Goal: Information Seeking & Learning: Understand process/instructions

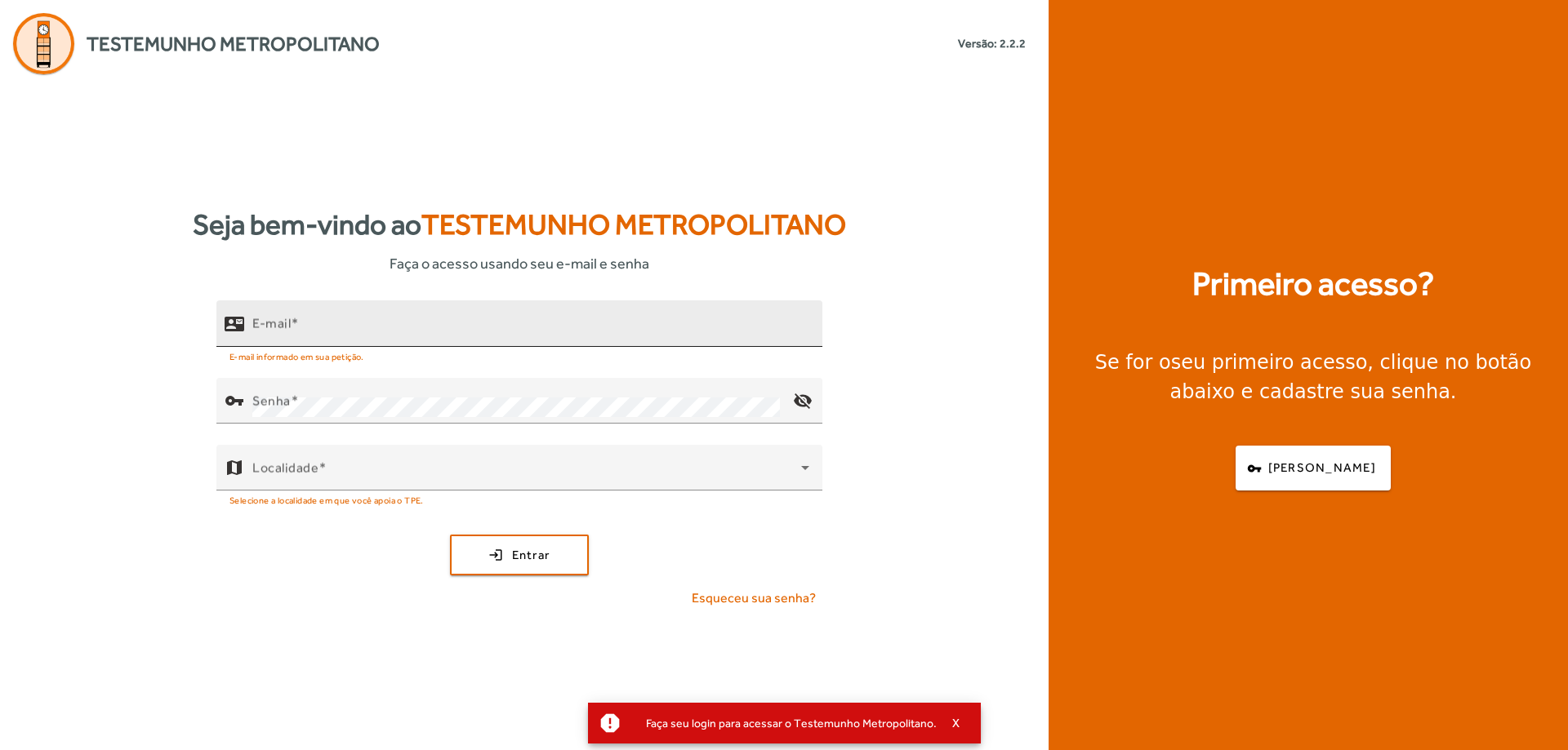
click at [594, 326] on input "E-mail" at bounding box center [531, 331] width 557 height 20
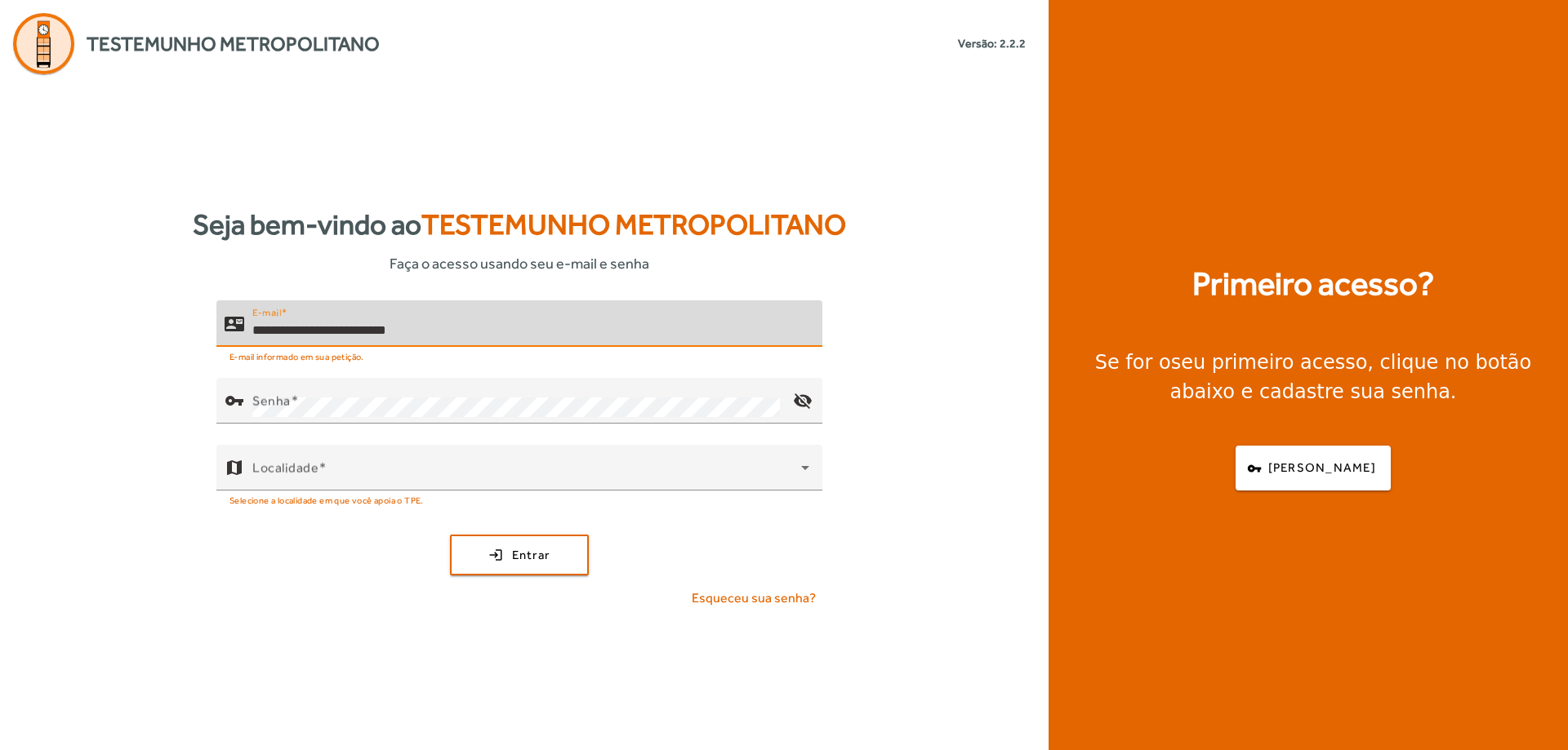
type input "**********"
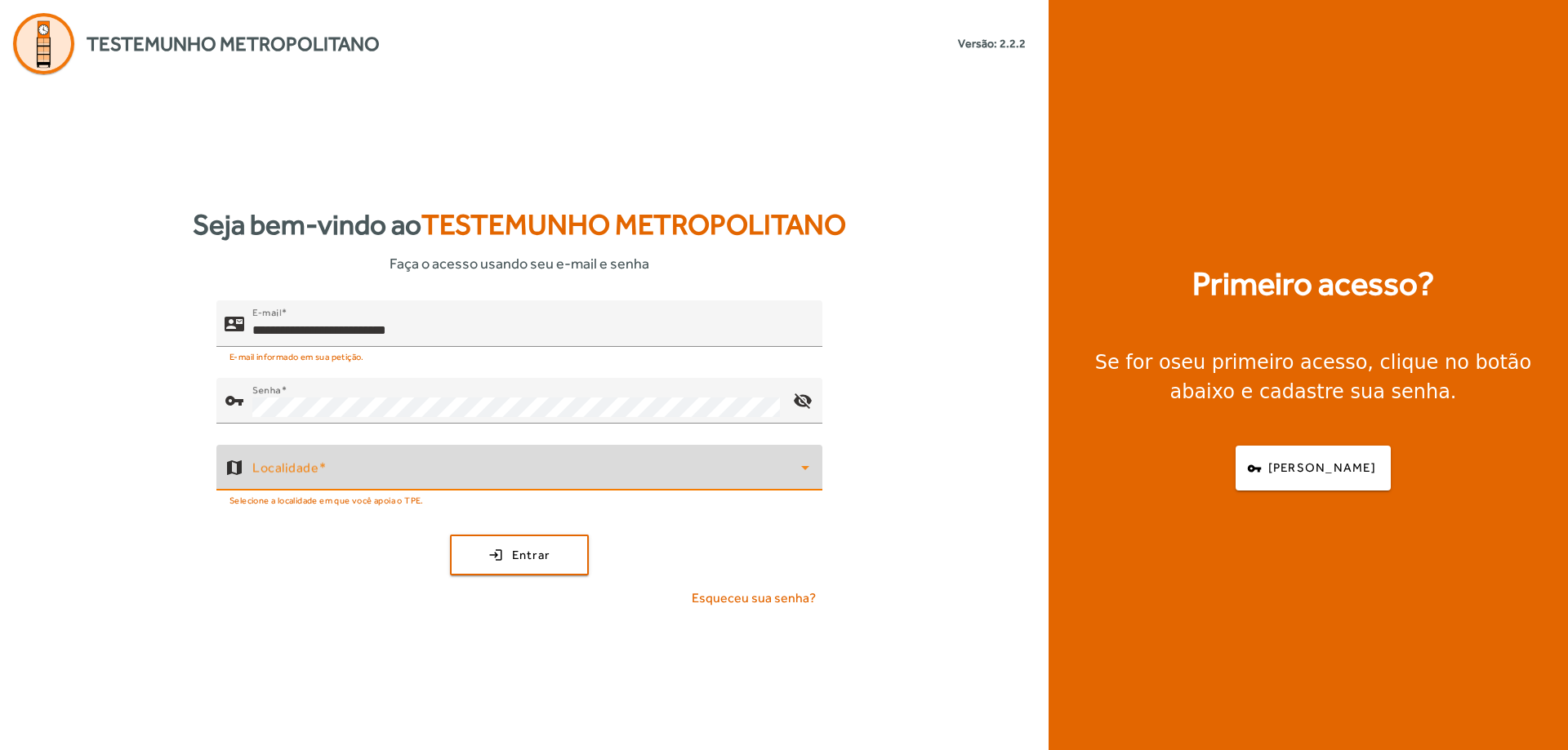
click at [807, 462] on icon at bounding box center [805, 468] width 20 height 20
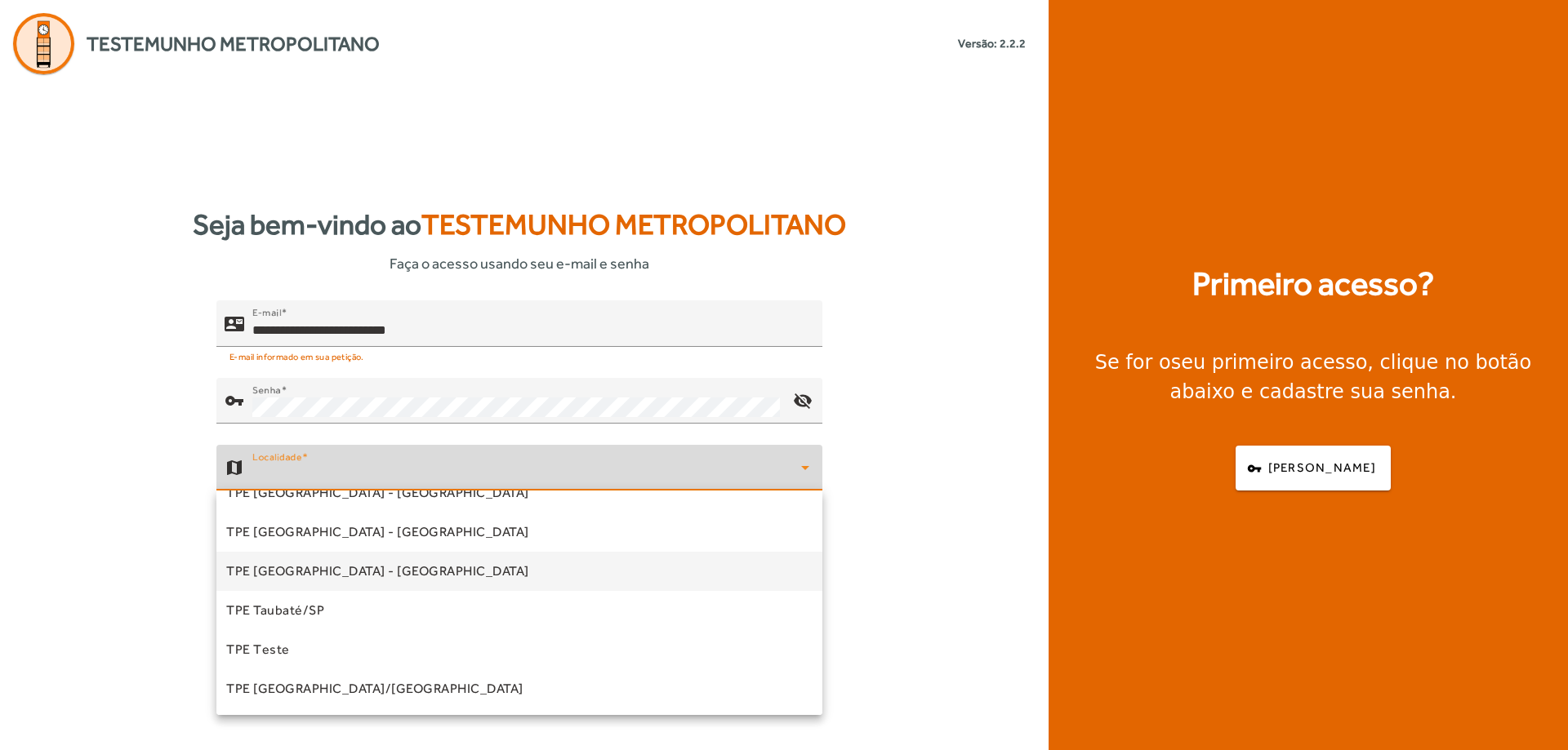
scroll to position [357, 0]
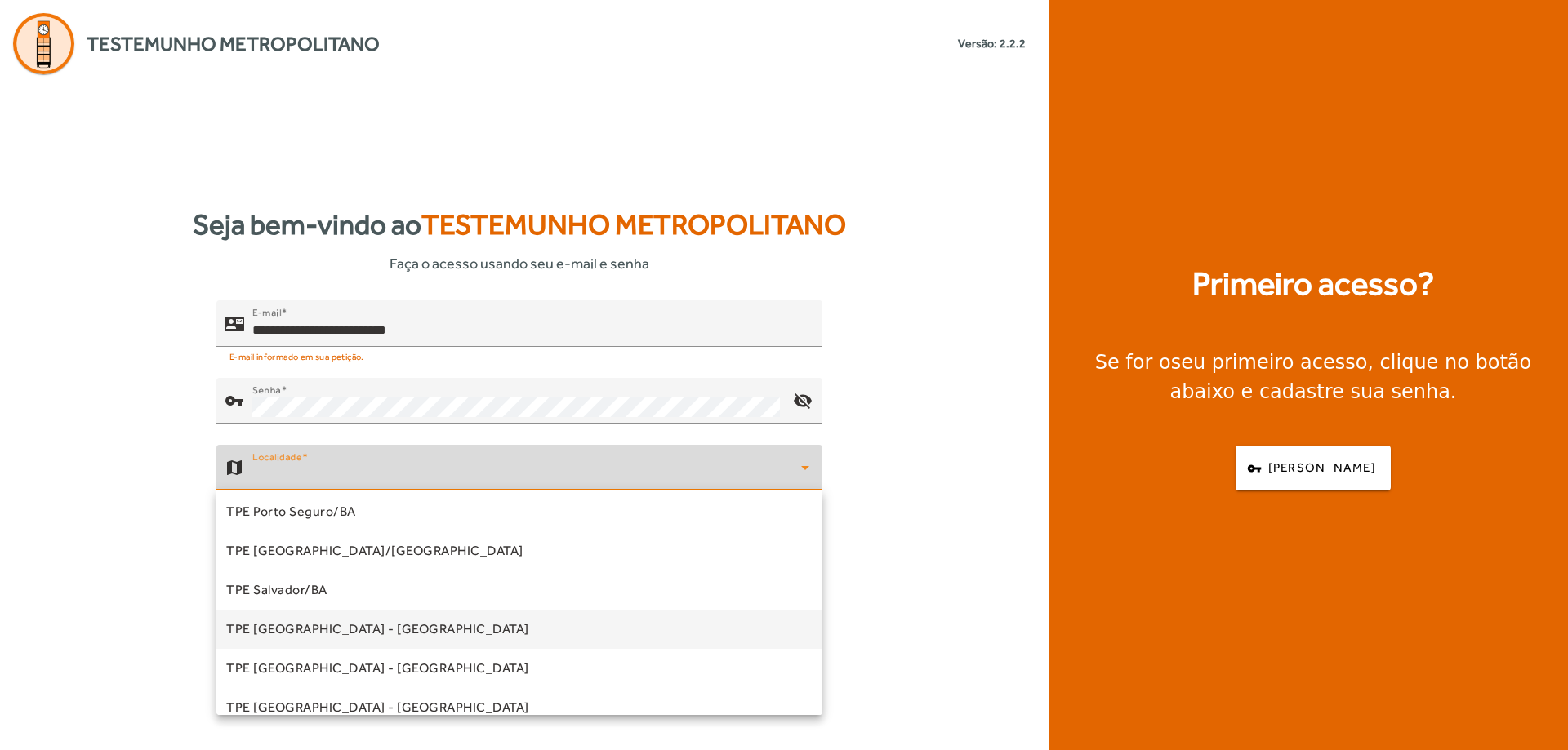
click at [376, 622] on mat-option "TPE [GEOGRAPHIC_DATA] - [GEOGRAPHIC_DATA]" at bounding box center [519, 630] width 606 height 40
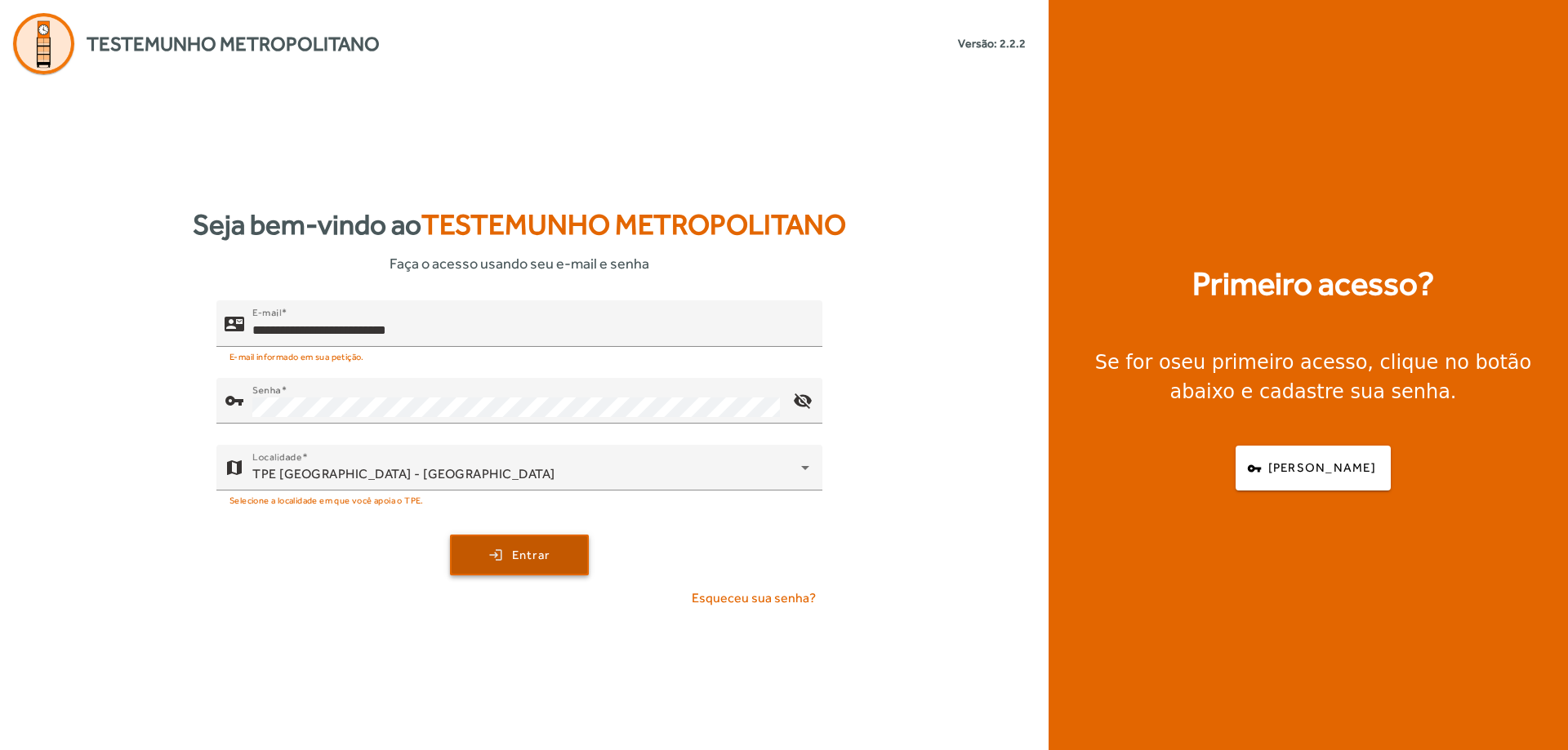
click at [511, 564] on span "submit" at bounding box center [519, 555] width 136 height 40
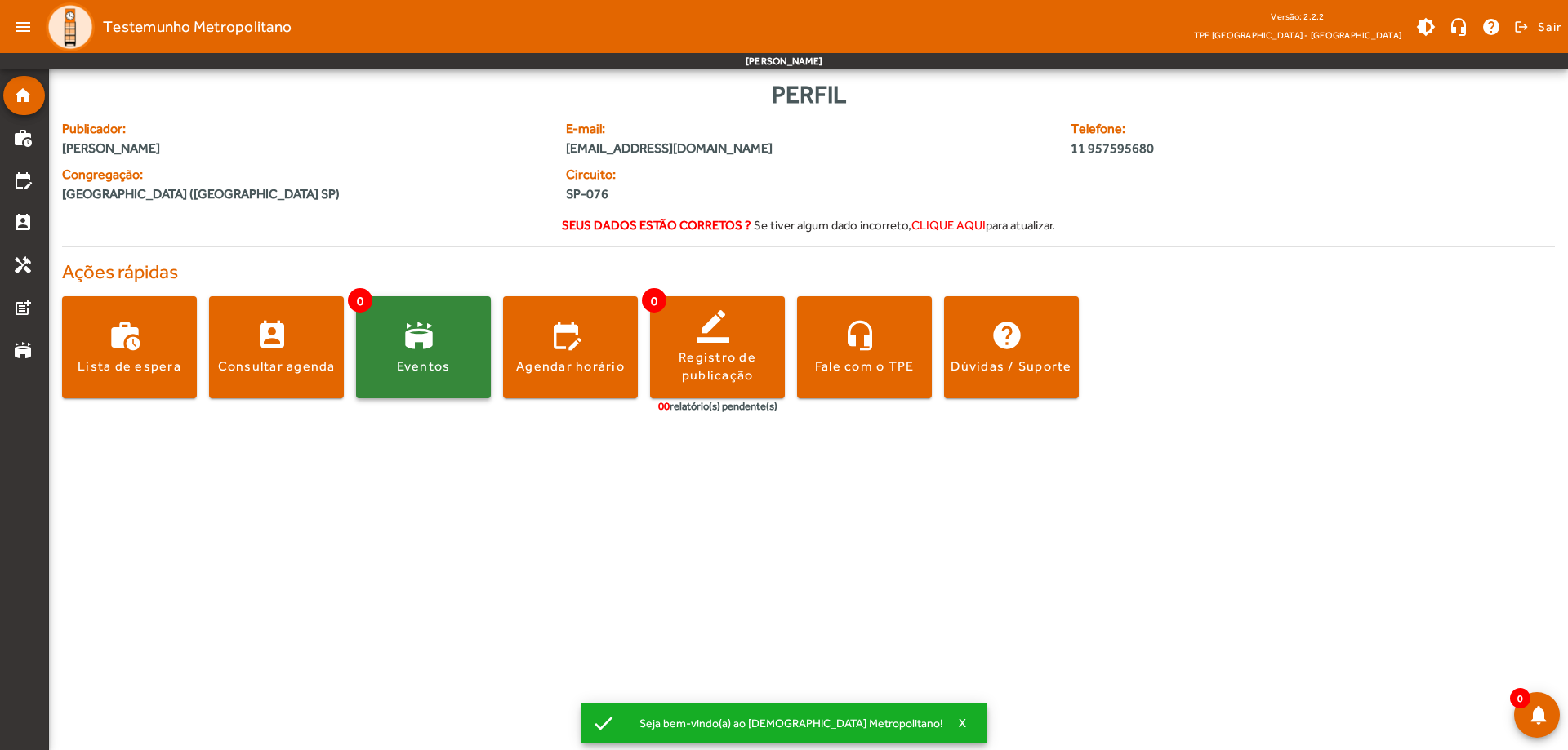
click at [378, 317] on span at bounding box center [423, 348] width 135 height 102
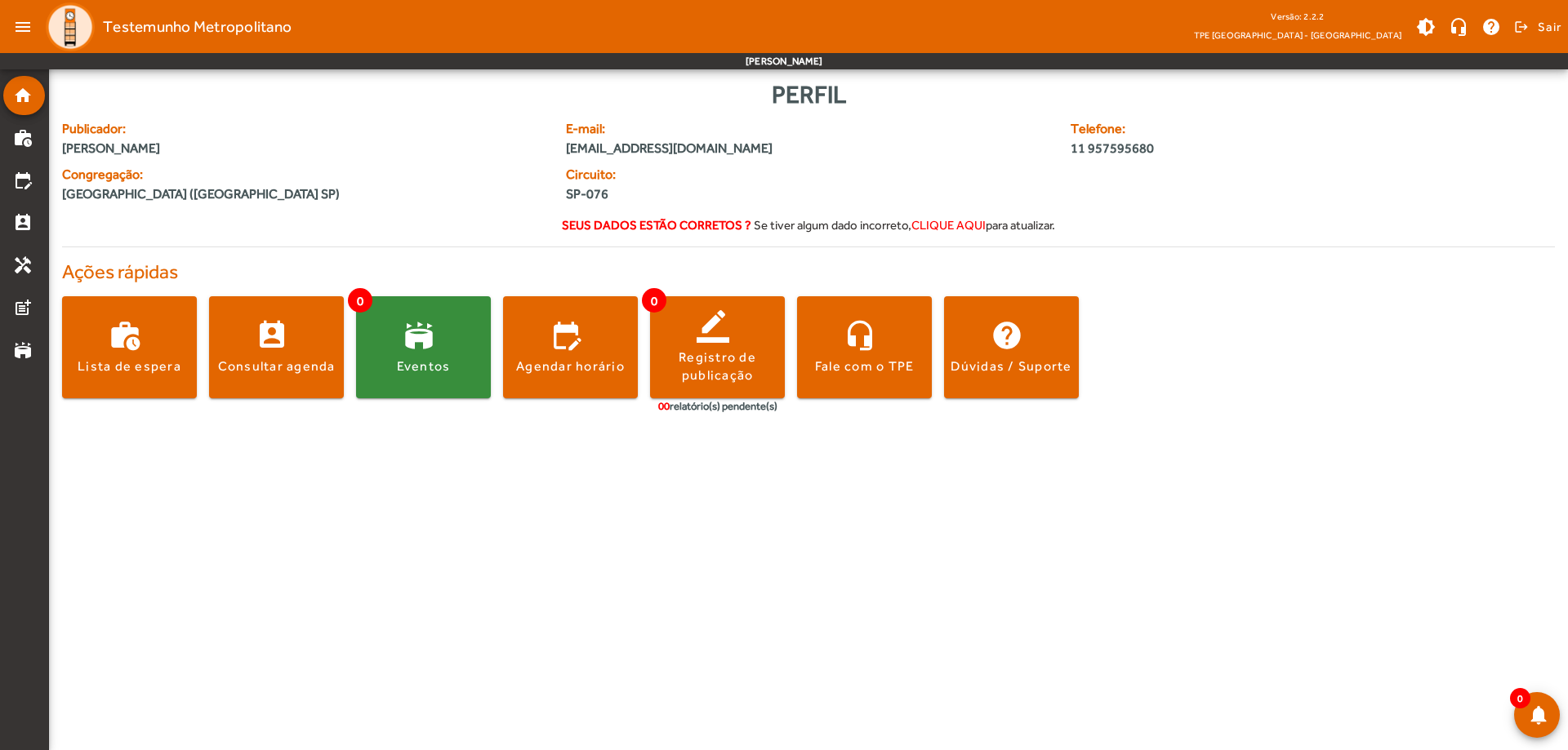
click at [926, 222] on span "clique aqui" at bounding box center [948, 225] width 75 height 13
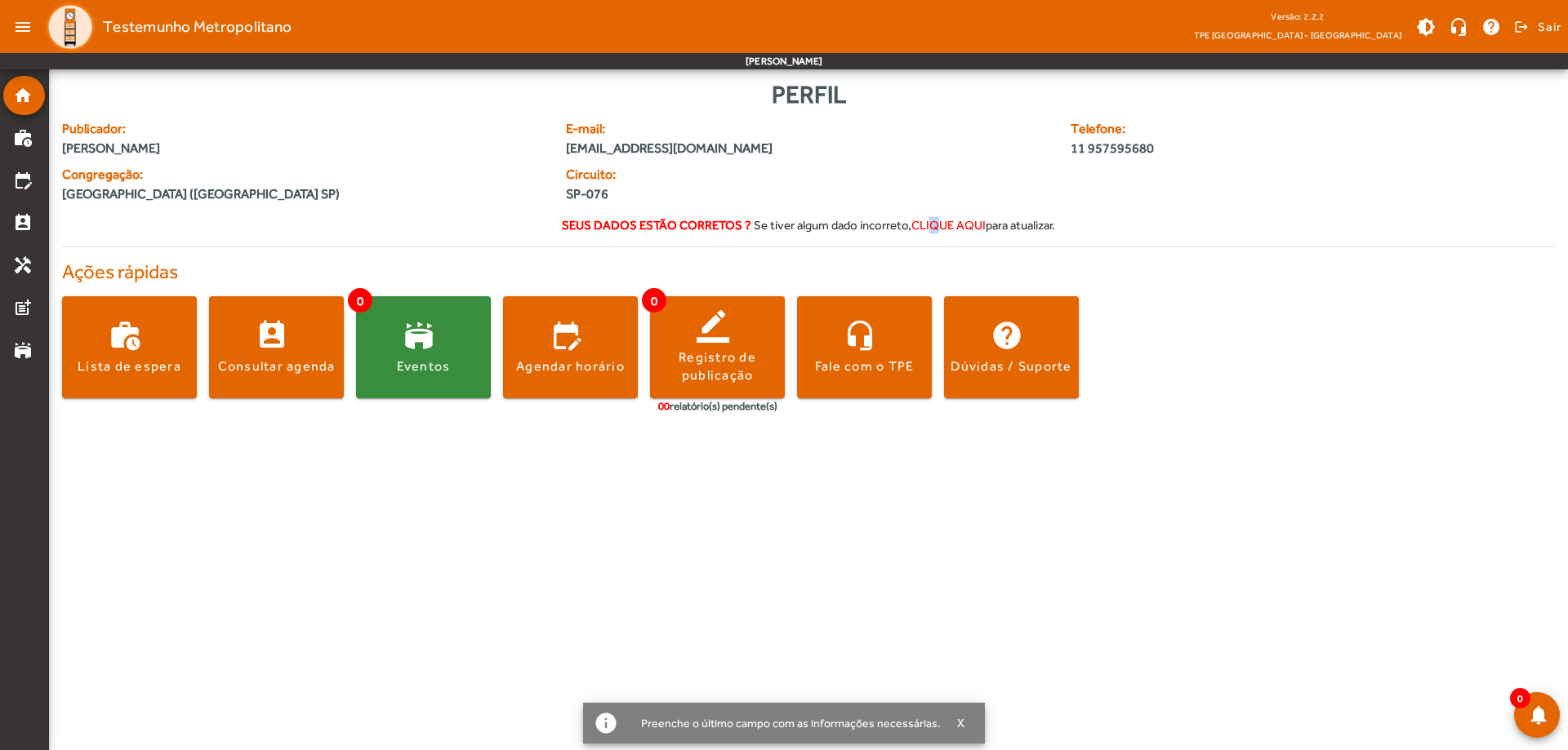
click at [933, 226] on span "clique aqui" at bounding box center [948, 225] width 75 height 13
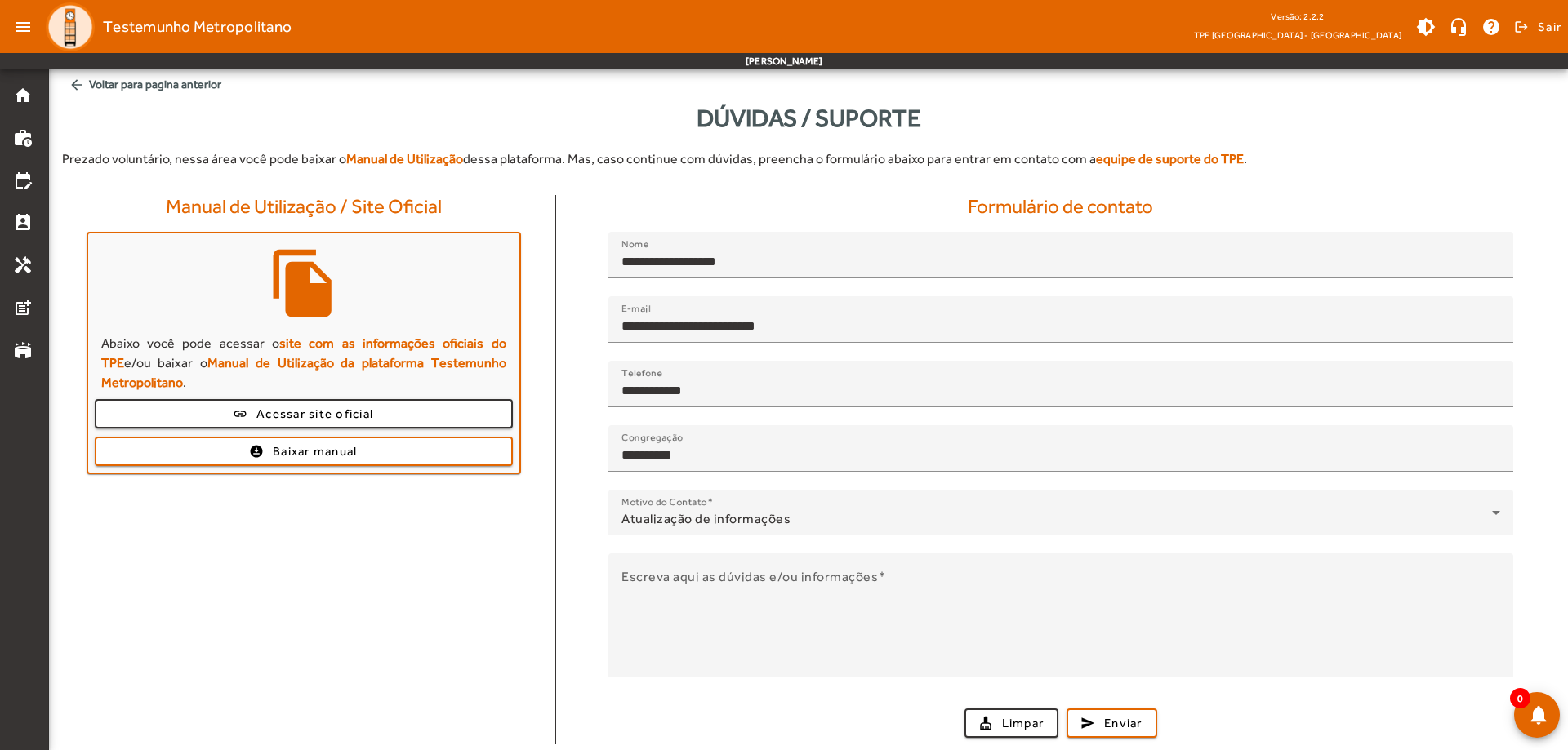
click at [492, 599] on div "Manual de Utilização / Site Oficial file_copy Abaixo você pode acessar o site c…" at bounding box center [304, 470] width 504 height 550
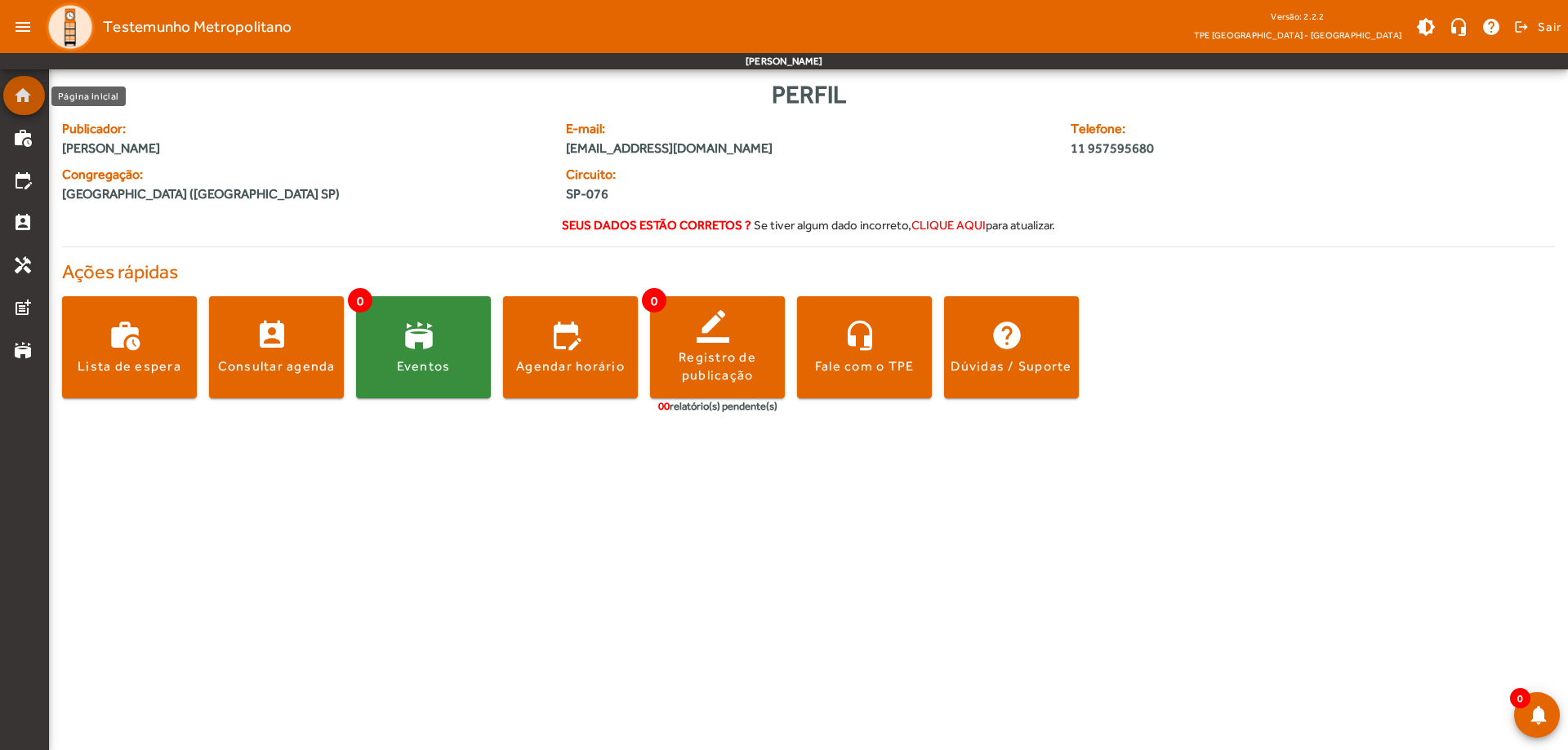
click at [22, 103] on mat-icon "home" at bounding box center [23, 95] width 20 height 20
click at [696, 526] on body "menu Testemunho Metropolitano Versão: 2.2.2 TPE [GEOGRAPHIC_DATA] - Centro brig…" at bounding box center [784, 375] width 1568 height 750
click at [1435, 23] on span at bounding box center [1426, 27] width 40 height 40
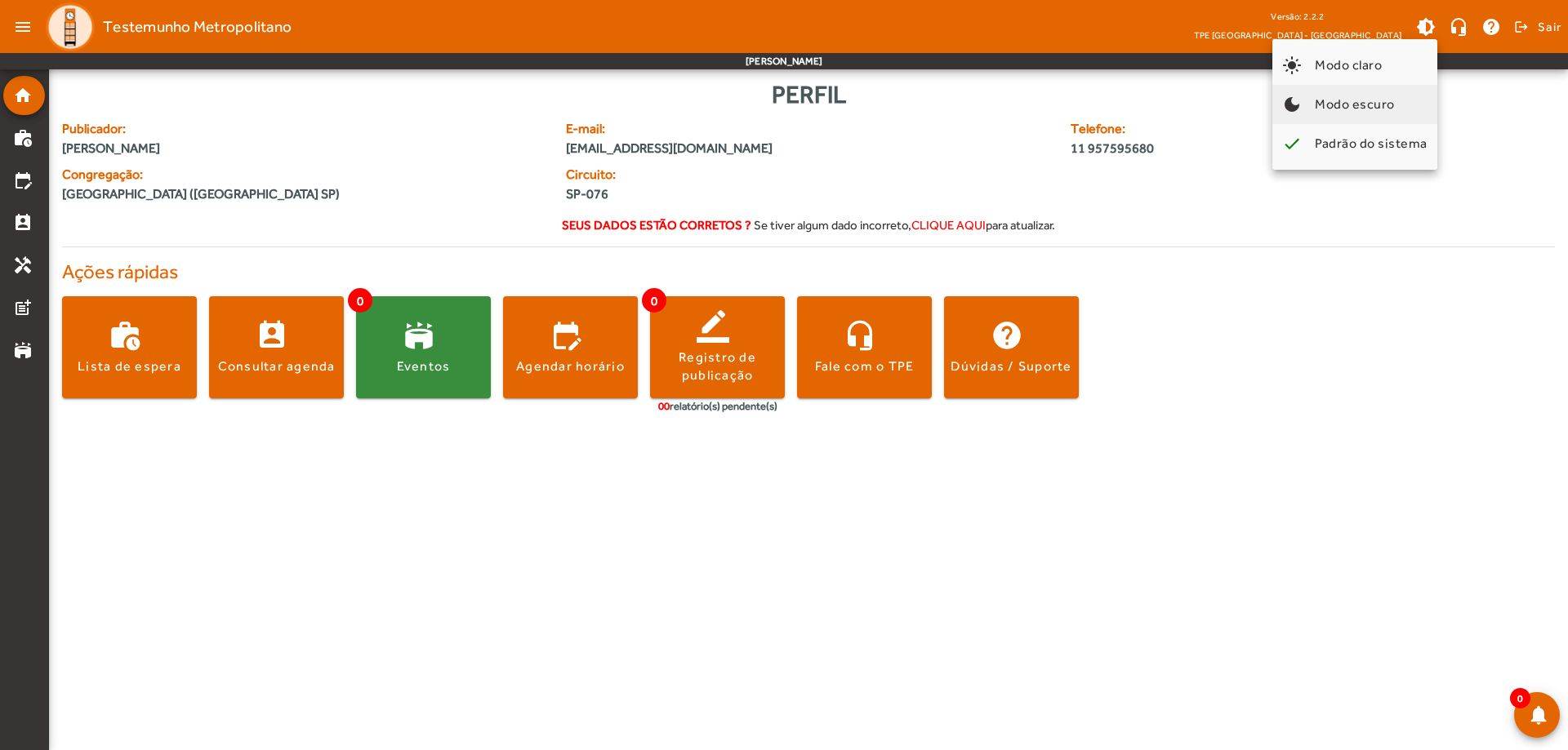
click at [1369, 101] on span "Modo escuro" at bounding box center [1354, 103] width 80 height 15
